Goal: Information Seeking & Learning: Check status

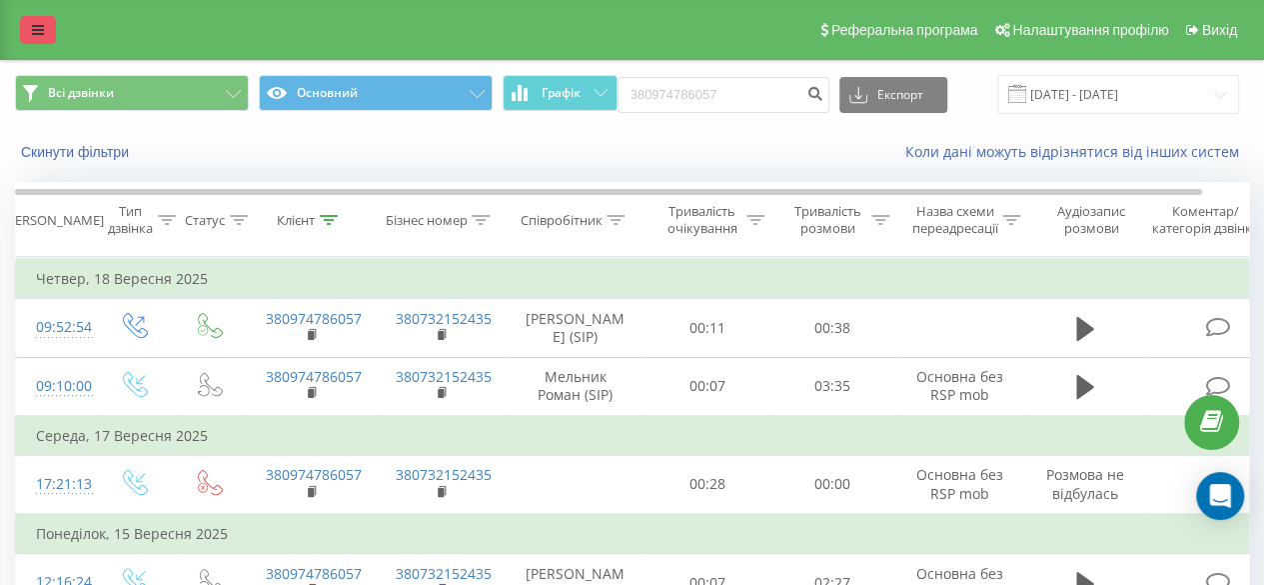
click at [51, 26] on link at bounding box center [38, 30] width 36 height 28
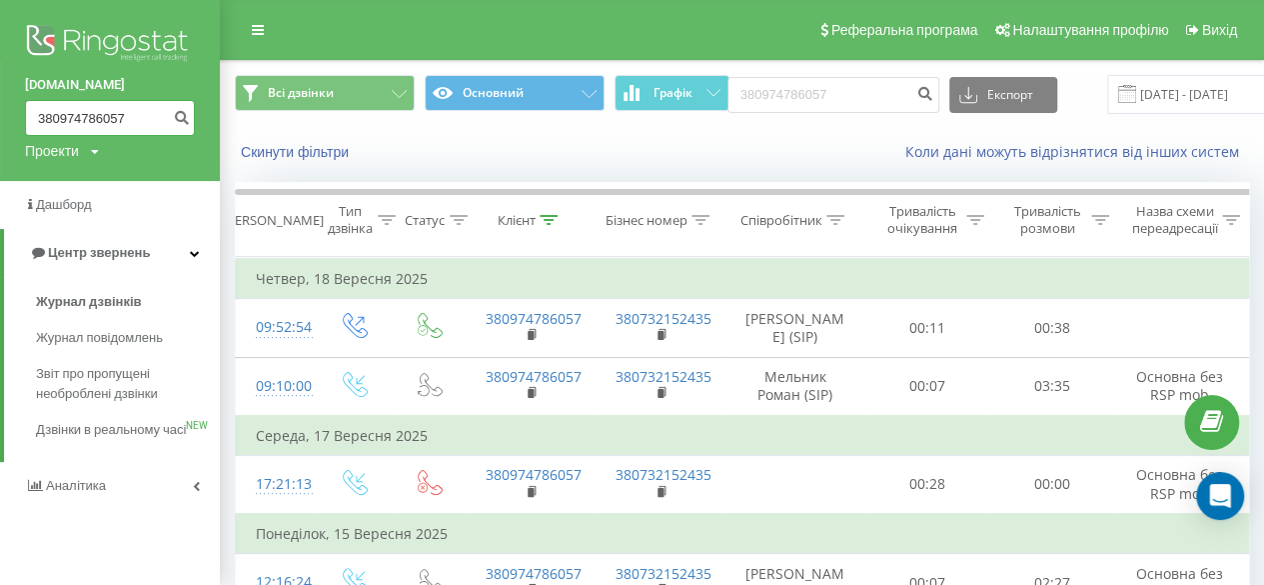
drag, startPoint x: 130, startPoint y: 118, endPoint x: 0, endPoint y: 106, distance: 130.5
click at [0, 107] on div "balka-book.com 380974786057 Проекти balka-book.com" at bounding box center [110, 90] width 220 height 181
paste input "673640711"
type input "380673640711"
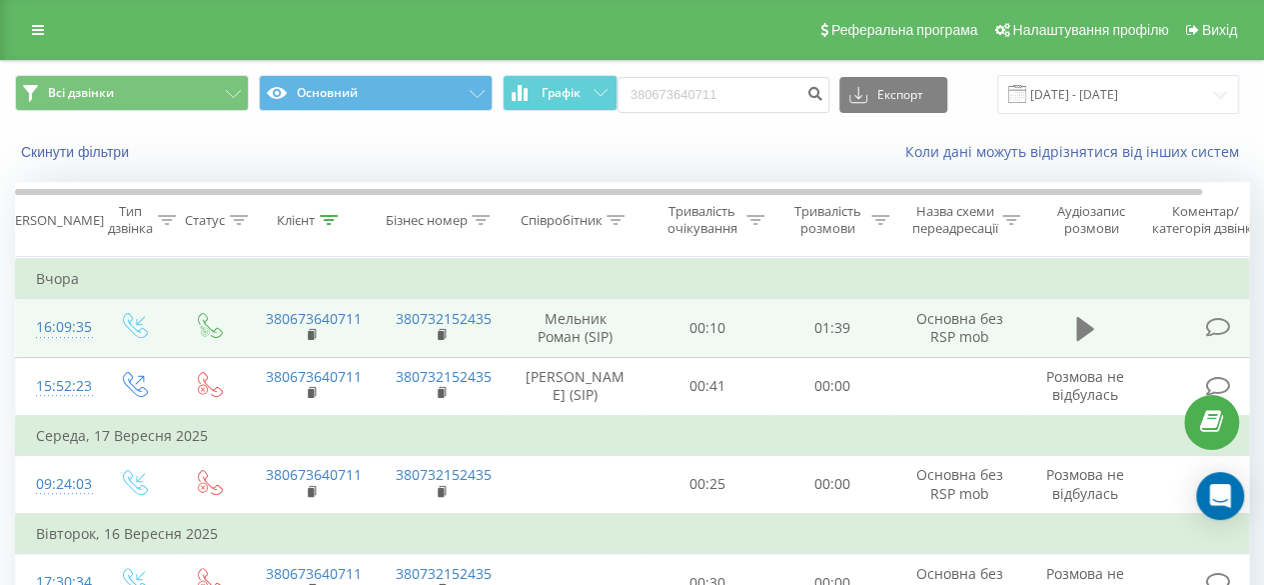
click at [1083, 335] on icon at bounding box center [1085, 329] width 18 height 28
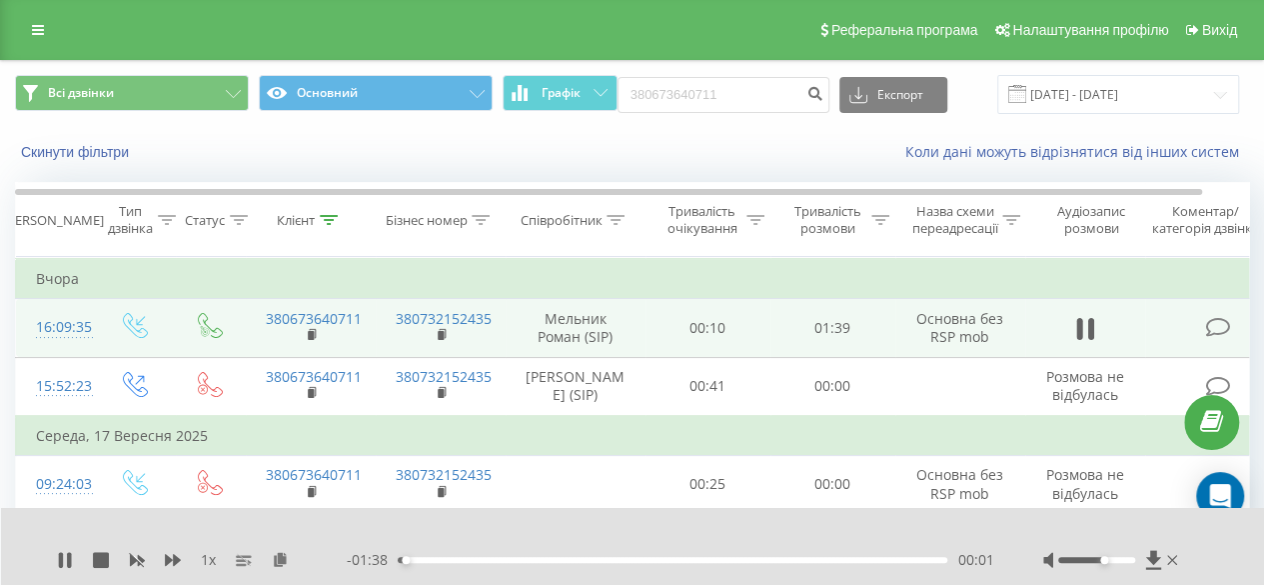
click at [1105, 563] on div at bounding box center [1096, 560] width 77 height 6
click at [1157, 556] on icon at bounding box center [1153, 560] width 17 height 20
